Goal: Find specific page/section: Find specific page/section

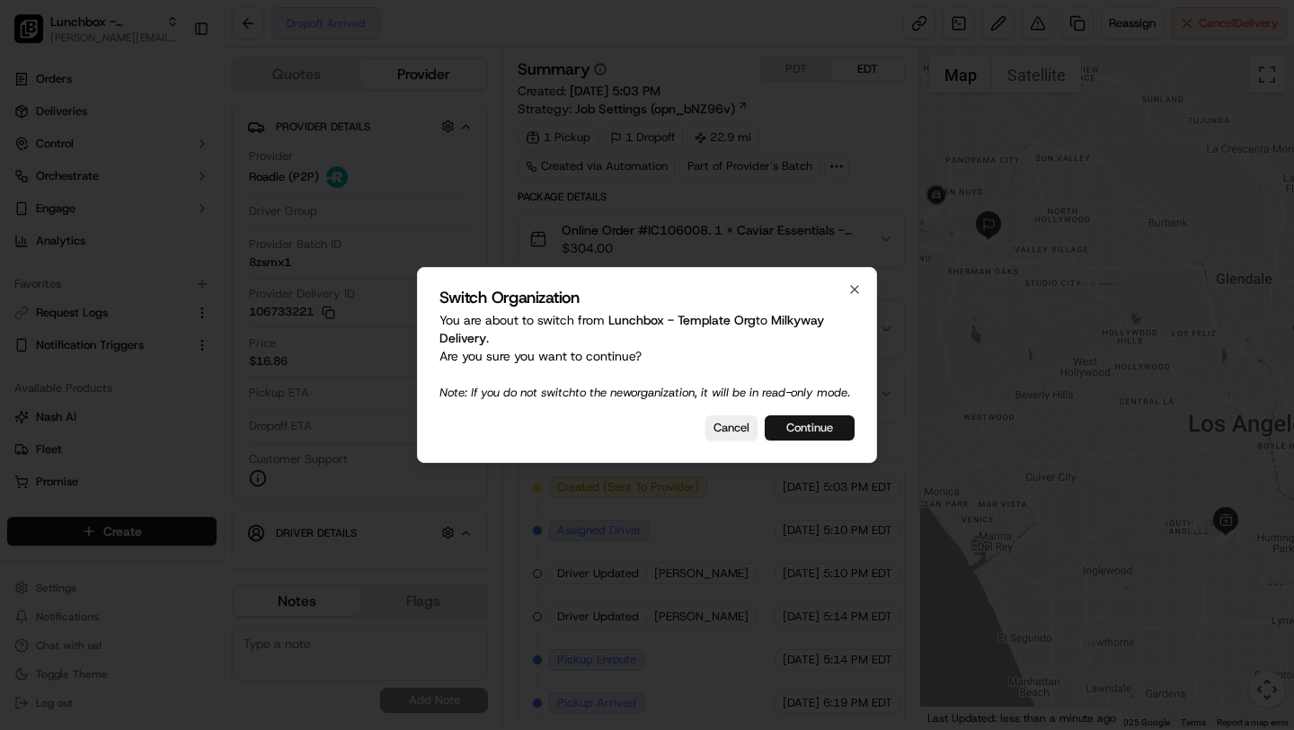
click at [785, 430] on button "Continue" at bounding box center [810, 427] width 90 height 25
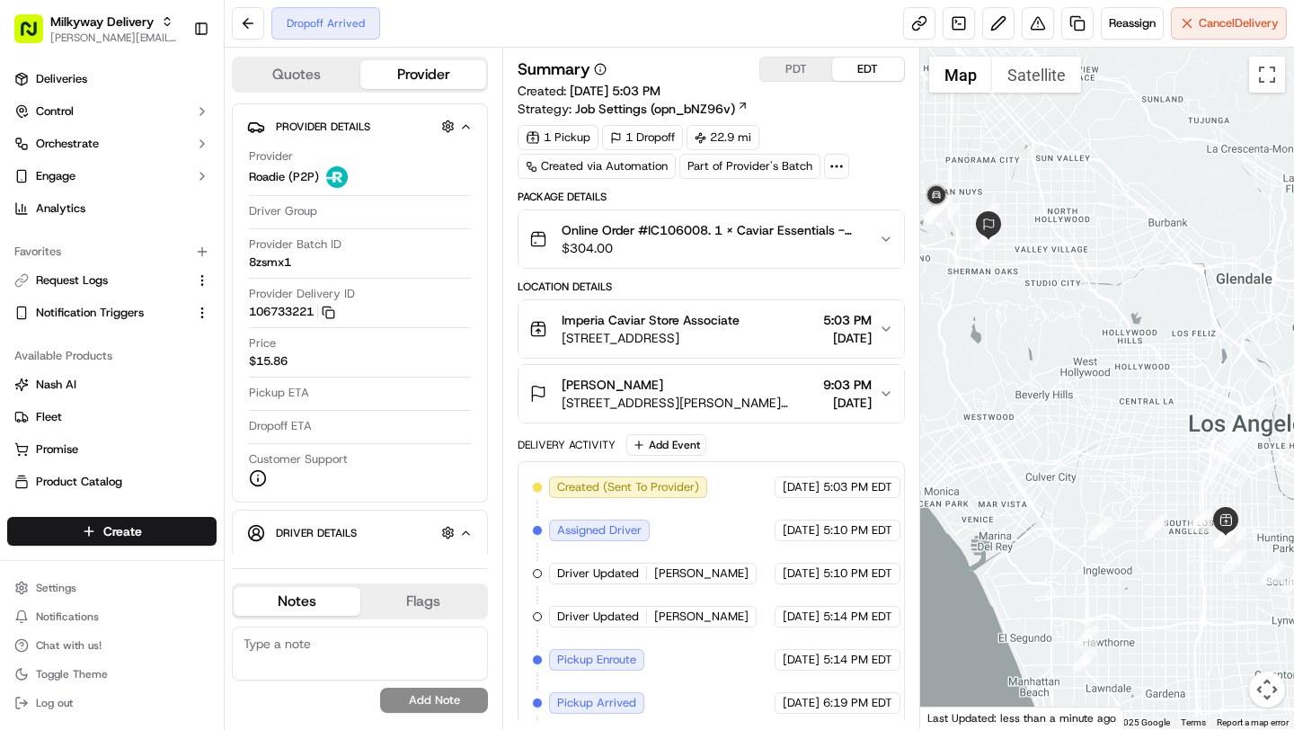
scroll to position [138, 0]
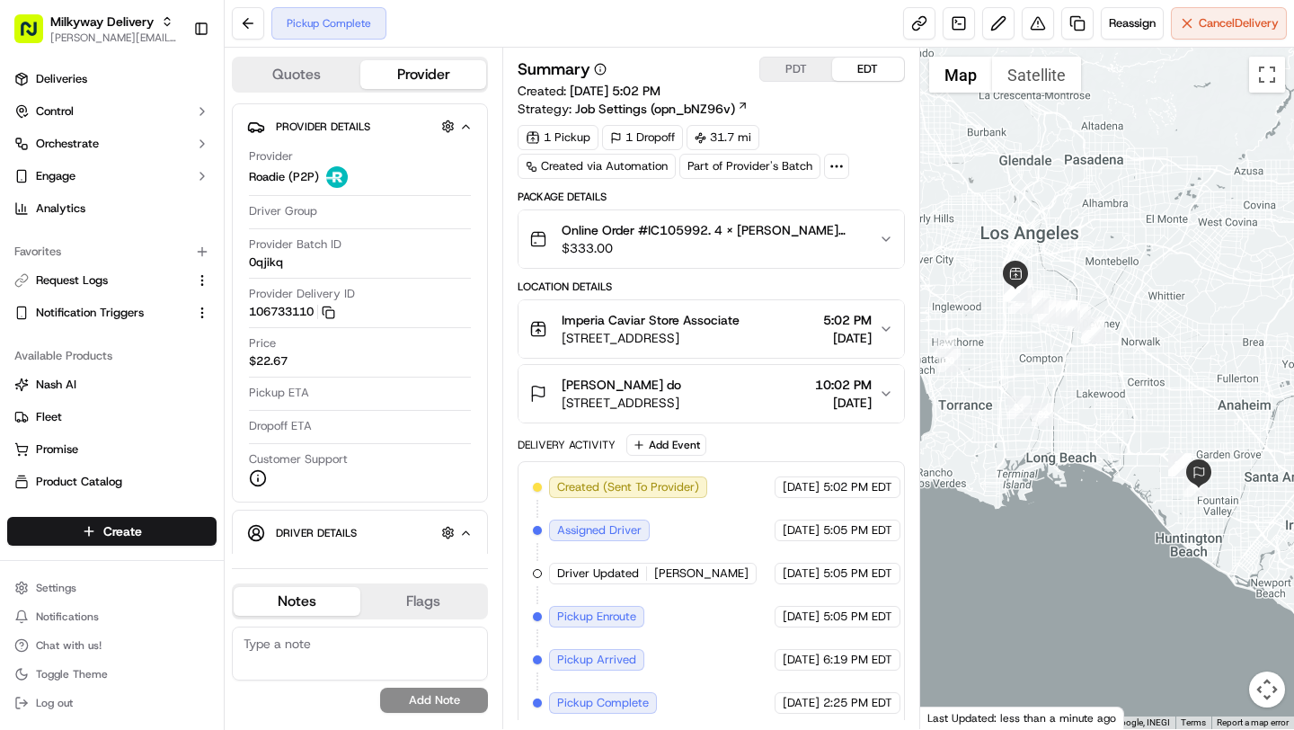
scroll to position [9, 0]
